Goal: Transaction & Acquisition: Purchase product/service

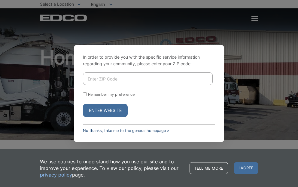
click at [90, 133] on link "No thanks, take me to the general homepage >" at bounding box center [126, 131] width 86 height 4
click at [98, 113] on button "Enter Website" at bounding box center [105, 110] width 45 height 13
click at [91, 132] on link "No thanks, take me to the general homepage >" at bounding box center [126, 131] width 86 height 4
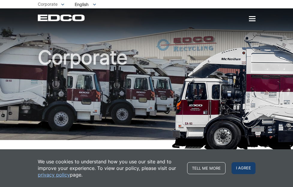
click at [246, 171] on span "I agree" at bounding box center [244, 169] width 24 height 12
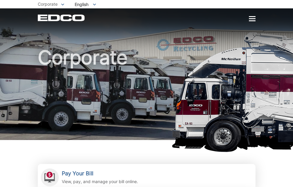
click at [252, 17] on div at bounding box center [252, 18] width 7 height 5
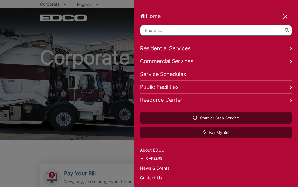
click at [154, 17] on link "Home" at bounding box center [216, 16] width 152 height 6
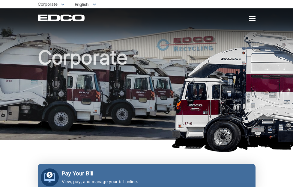
click at [68, 175] on h2 "Pay Your Bill" at bounding box center [100, 174] width 76 height 7
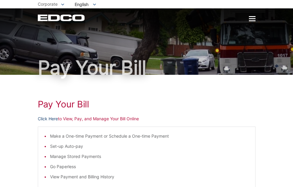
click at [44, 118] on link "Click Here" at bounding box center [48, 119] width 20 height 7
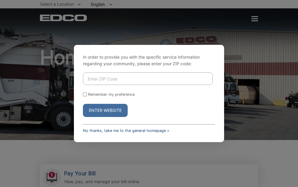
click at [97, 130] on link "No thanks, take me to the general homepage >" at bounding box center [126, 131] width 86 height 4
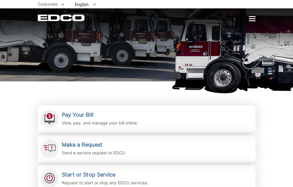
scroll to position [60, 0]
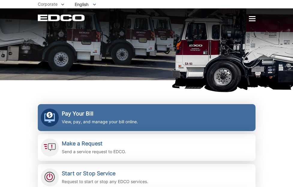
click at [82, 119] on p "View, pay, and manage your bill online." at bounding box center [100, 122] width 76 height 7
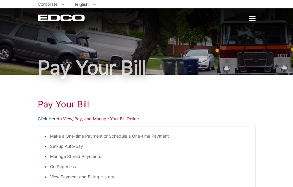
click at [45, 119] on link "Click Here" at bounding box center [48, 119] width 20 height 7
